Goal: Task Accomplishment & Management: Manage account settings

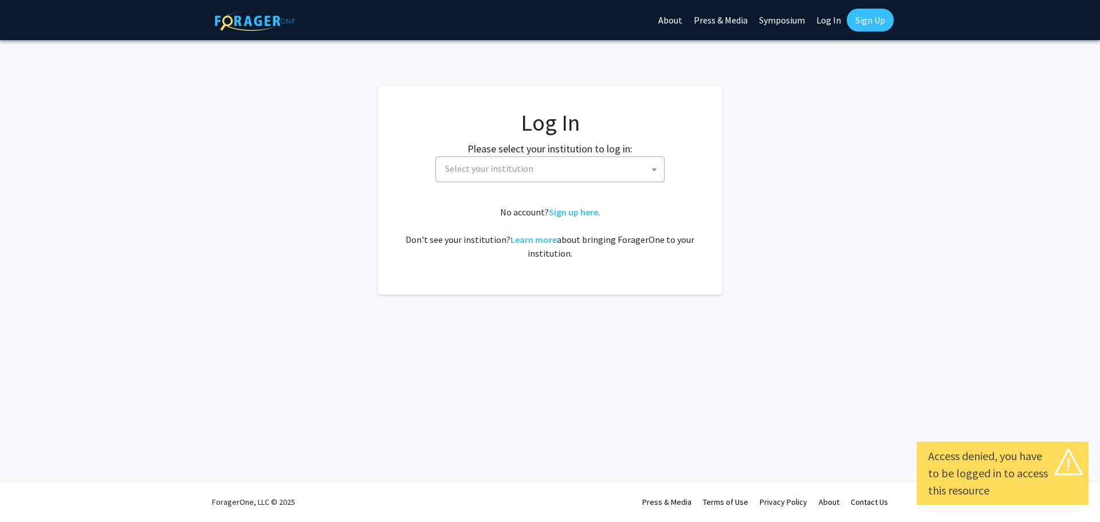
select select
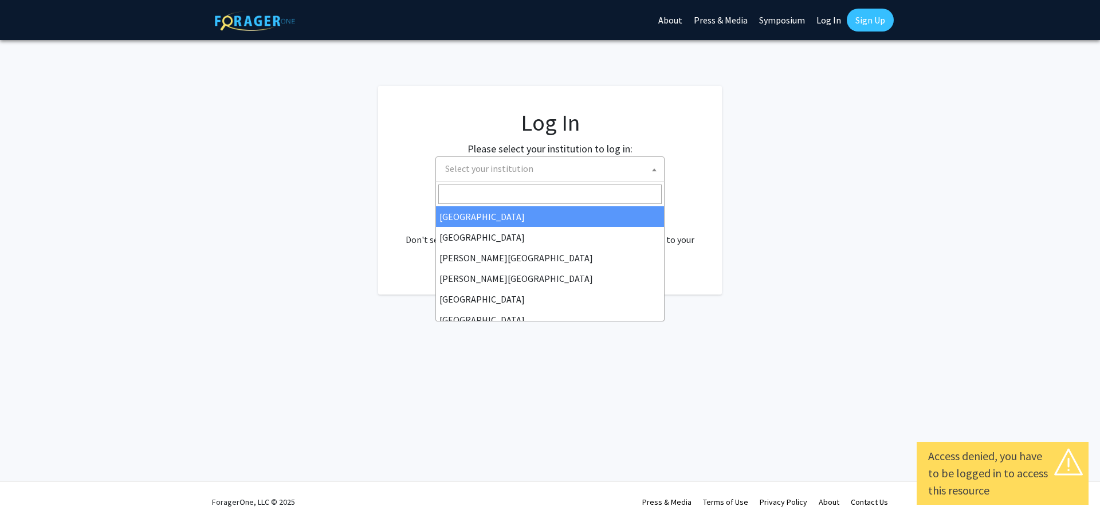
click at [596, 171] on span "Select your institution" at bounding box center [552, 168] width 223 height 23
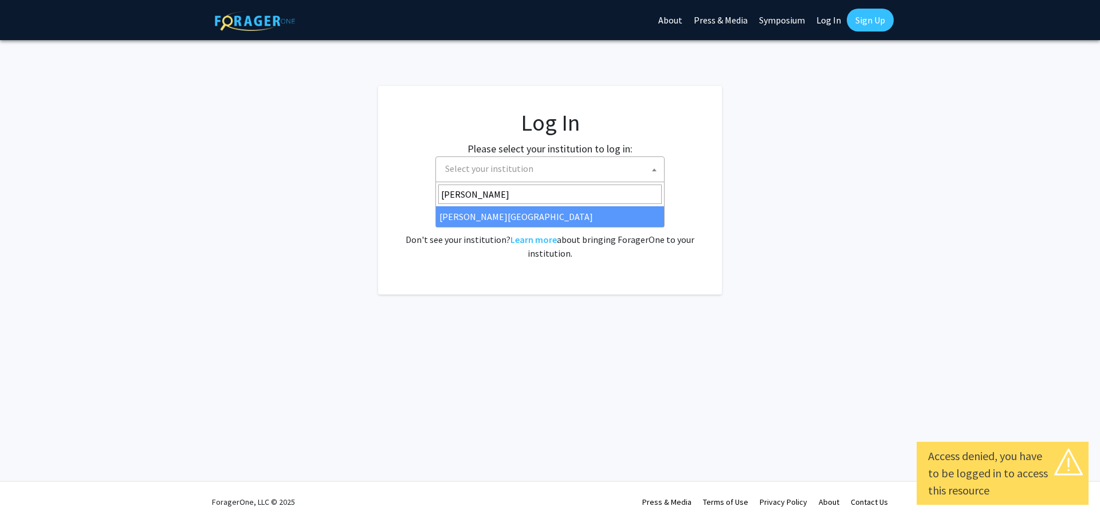
type input "thomas"
select select "24"
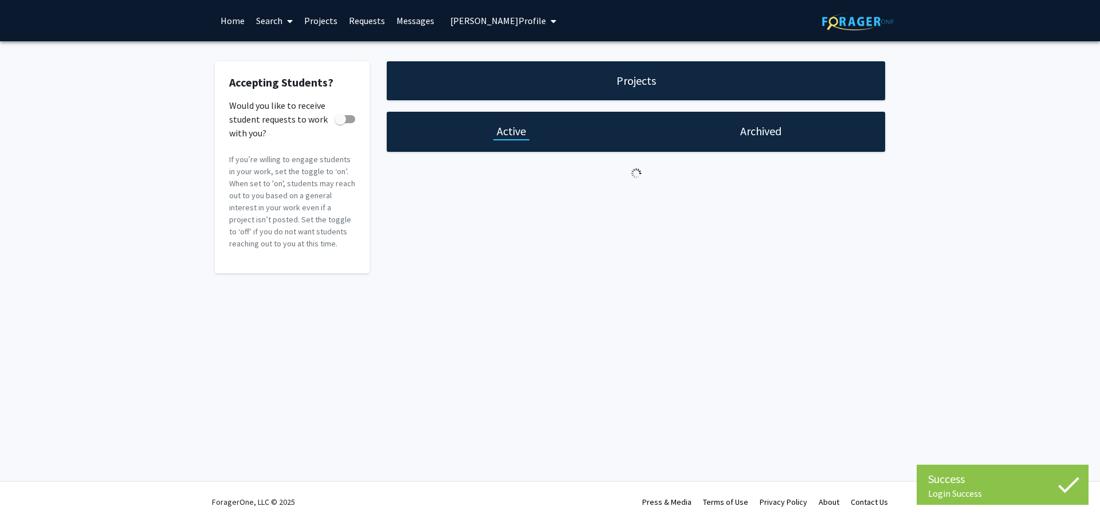
checkbox input "true"
